Goal: Task Accomplishment & Management: Manage account settings

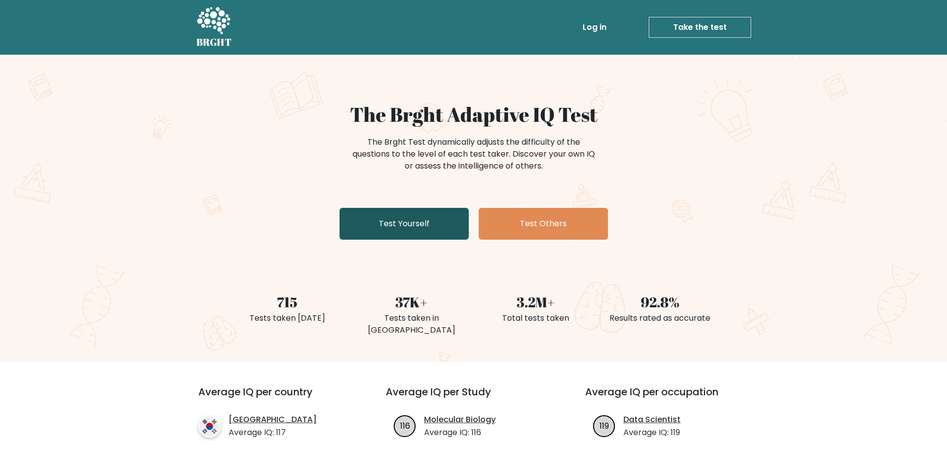
click at [433, 231] on link "Test Yourself" at bounding box center [404, 224] width 129 height 32
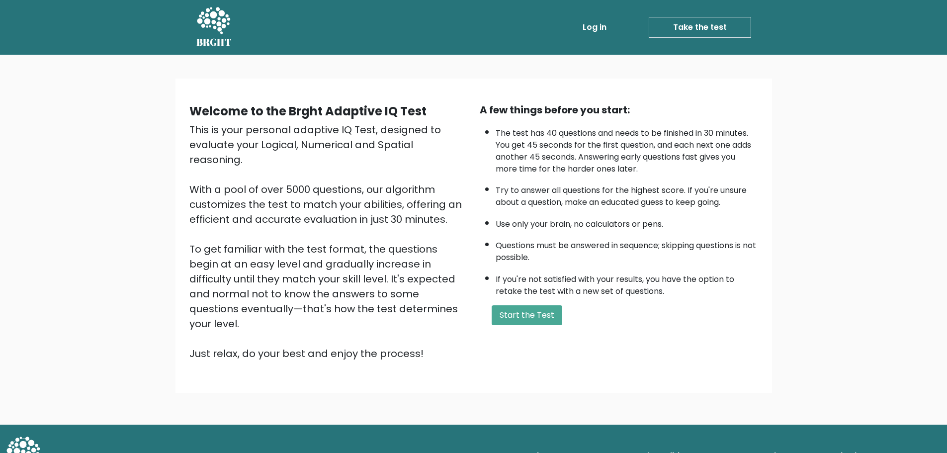
click at [598, 30] on link "Log in" at bounding box center [595, 27] width 32 height 20
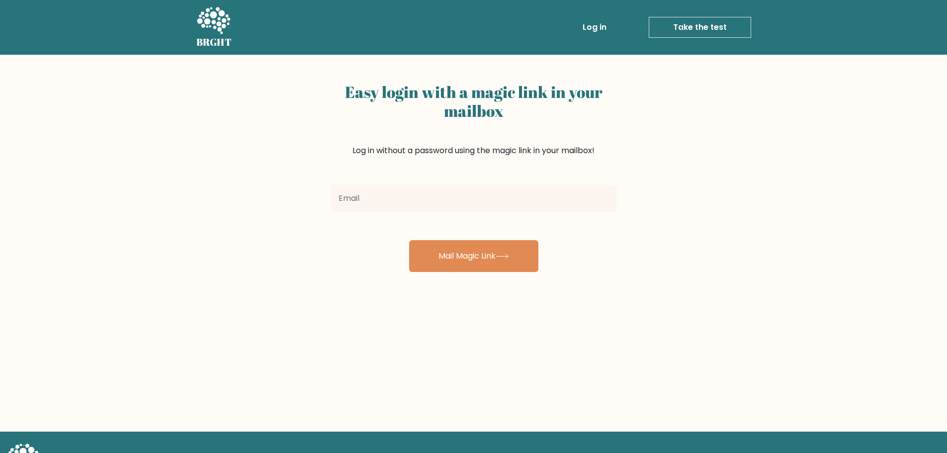
click at [443, 208] on input "email" at bounding box center [474, 198] width 286 height 28
type input "[PERSON_NAME][EMAIL_ADDRESS][DOMAIN_NAME]"
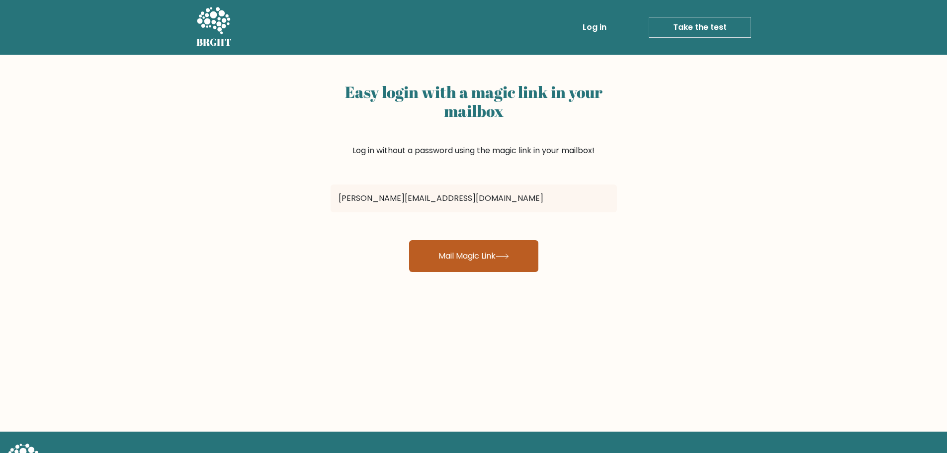
click at [457, 256] on button "Mail Magic Link" at bounding box center [473, 256] width 129 height 32
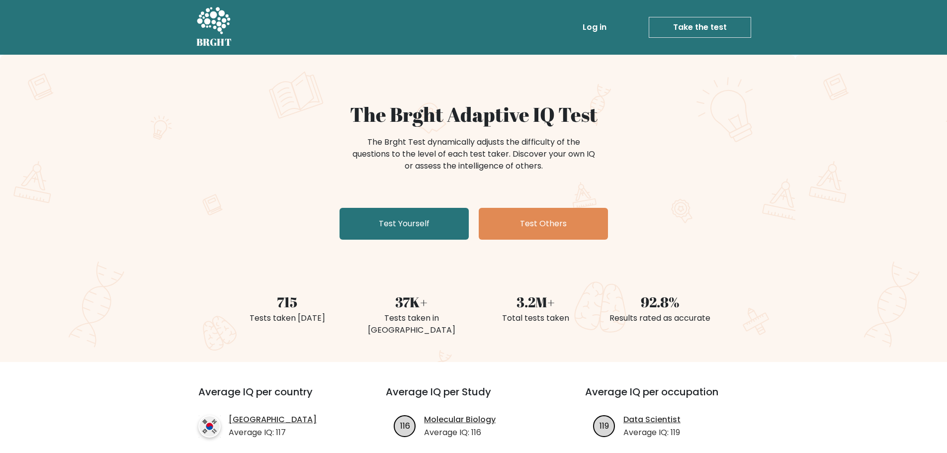
click at [610, 29] on link "Log in" at bounding box center [595, 27] width 32 height 20
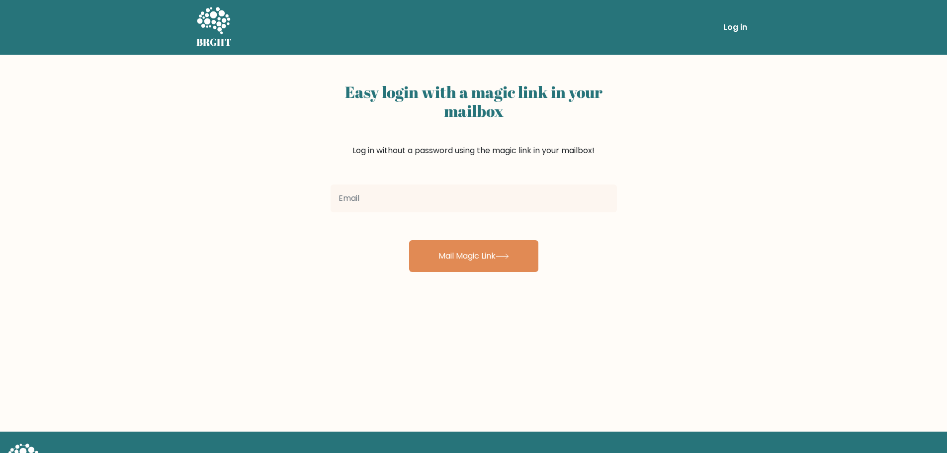
click at [349, 199] on input "email" at bounding box center [474, 198] width 286 height 28
type input "[PERSON_NAME][EMAIL_ADDRESS][DOMAIN_NAME]"
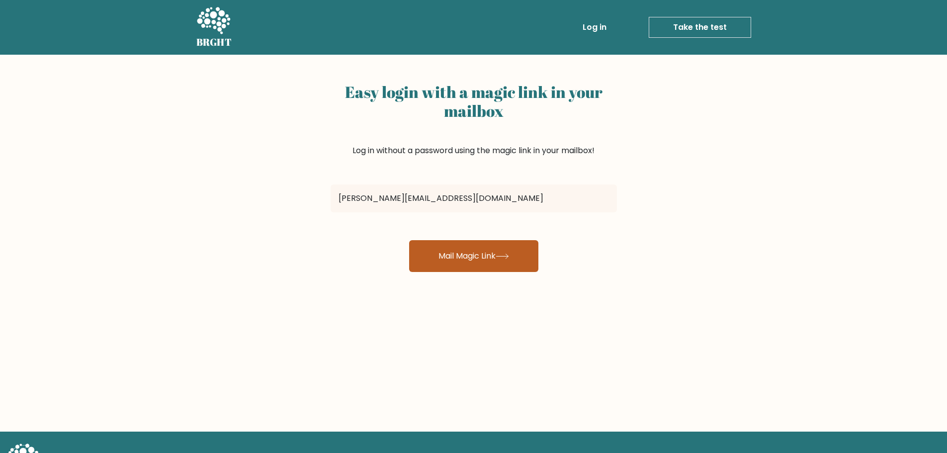
click at [481, 260] on button "Mail Magic Link" at bounding box center [473, 256] width 129 height 32
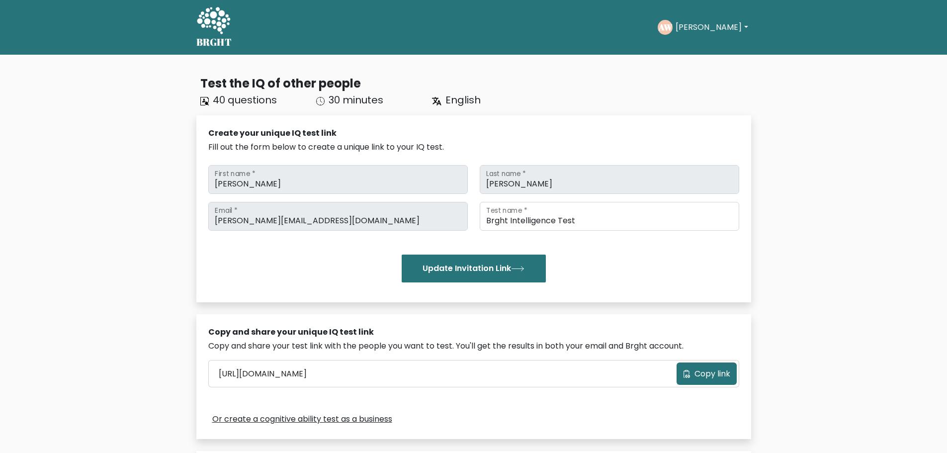
click at [707, 28] on button "[PERSON_NAME]" at bounding box center [712, 27] width 78 height 13
click at [707, 53] on link "Dashboard" at bounding box center [697, 48] width 79 height 16
click at [691, 25] on button "[PERSON_NAME]" at bounding box center [712, 27] width 78 height 13
click at [695, 52] on link "Dashboard" at bounding box center [697, 48] width 79 height 16
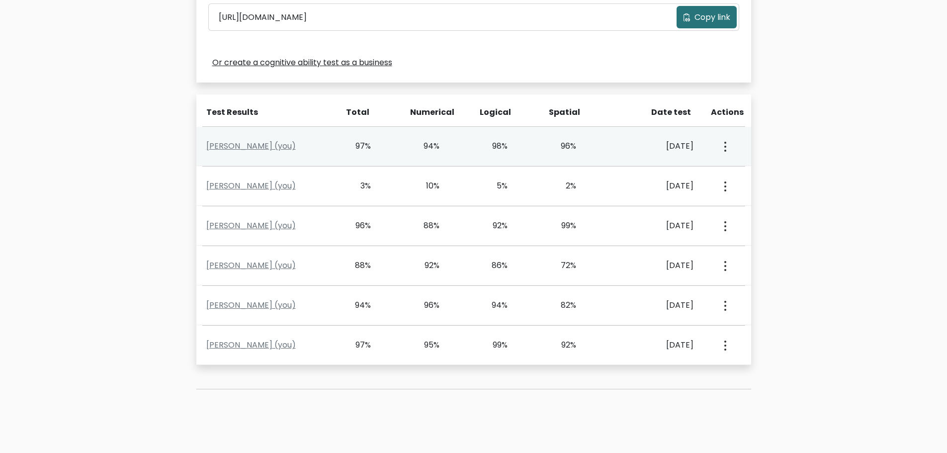
scroll to position [398, 0]
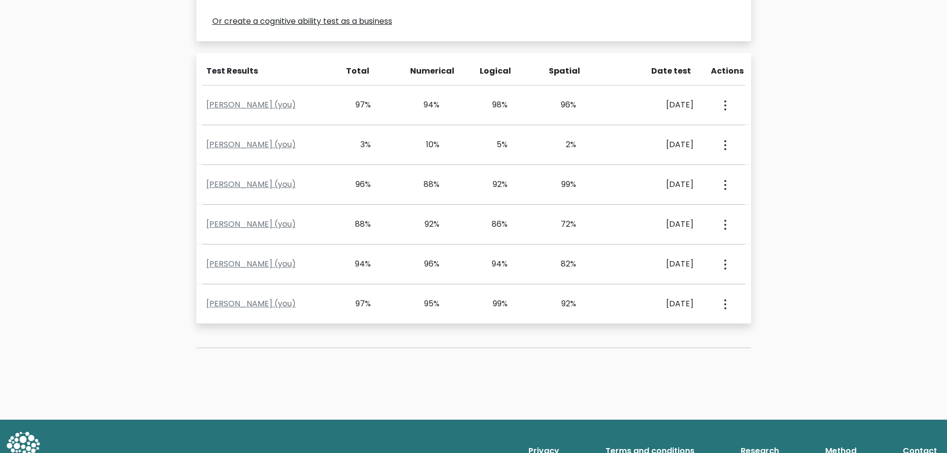
click at [676, 73] on div "Date test" at bounding box center [658, 71] width 81 height 12
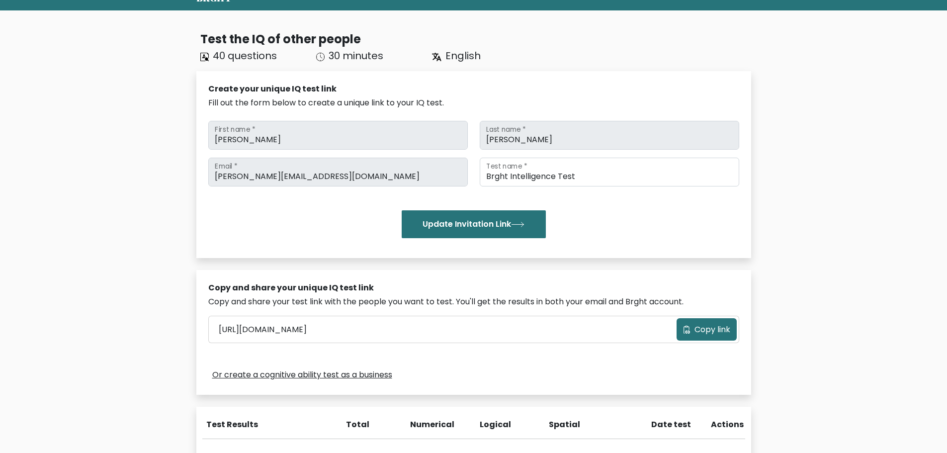
scroll to position [0, 0]
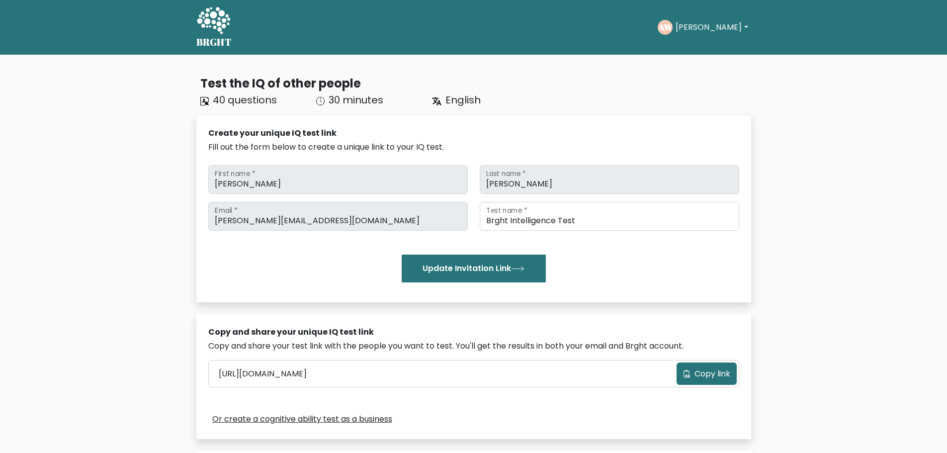
click at [209, 33] on icon at bounding box center [213, 21] width 34 height 30
